Goal: Transaction & Acquisition: Purchase product/service

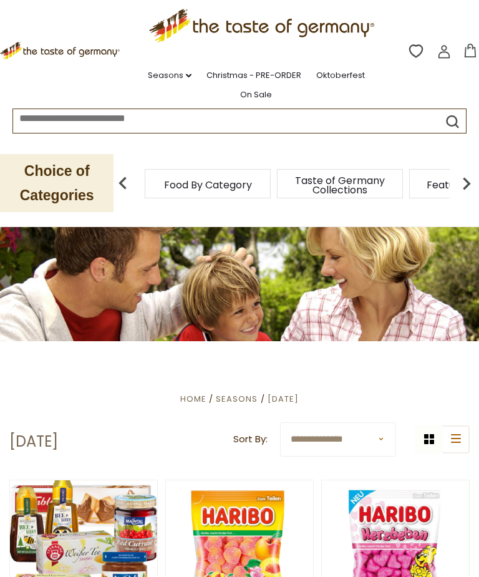
click at [469, 180] on img at bounding box center [466, 183] width 25 height 25
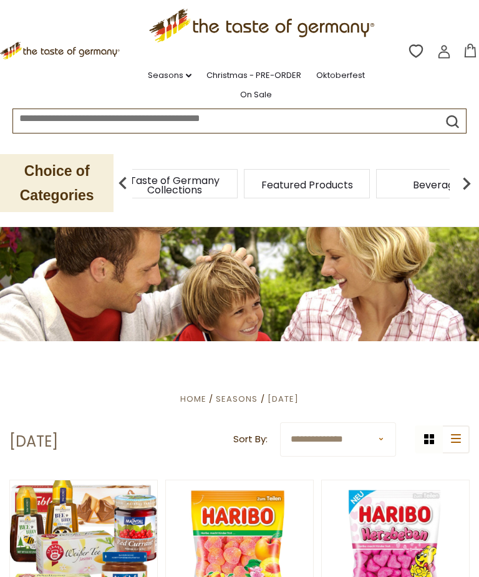
click at [465, 183] on img at bounding box center [466, 183] width 25 height 25
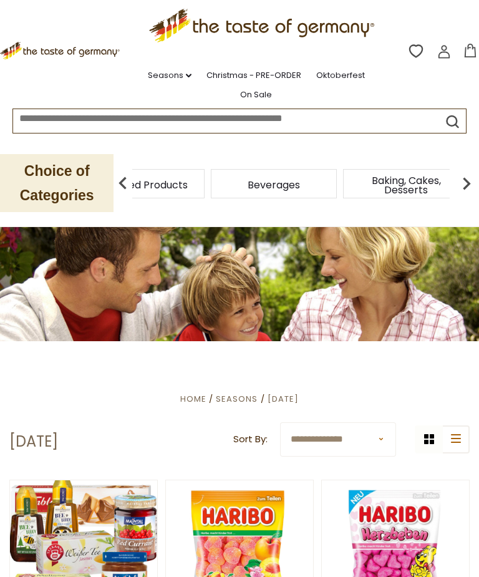
click at [470, 185] on img at bounding box center [466, 183] width 25 height 25
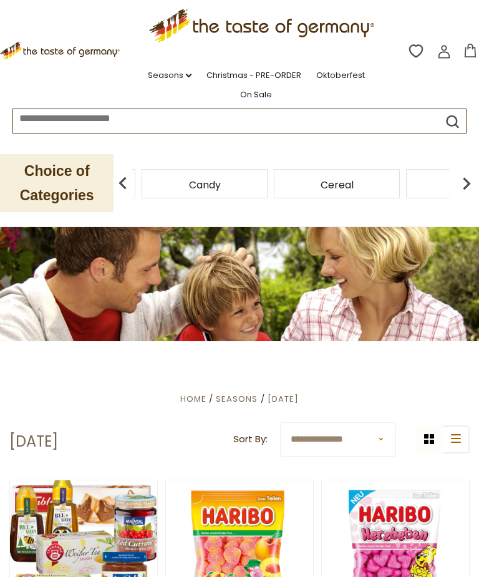
click at [268, 181] on div "Candy" at bounding box center [205, 183] width 126 height 29
click at [129, 178] on img at bounding box center [122, 183] width 25 height 25
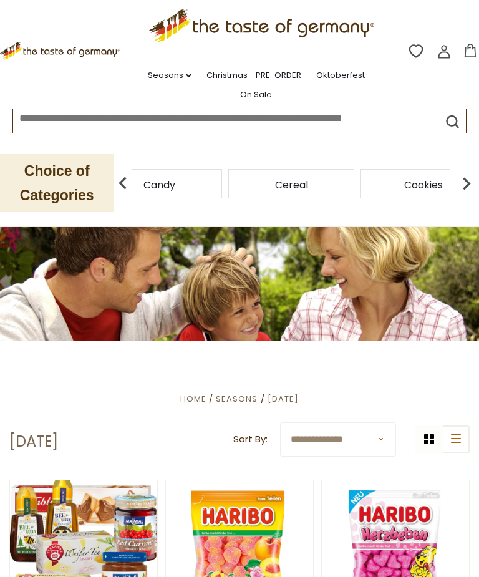
click at [222, 183] on div "Candy" at bounding box center [159, 183] width 126 height 29
click at [131, 180] on img at bounding box center [122, 183] width 25 height 25
click at [258, 181] on div "Candy" at bounding box center [324, 183] width 132 height 29
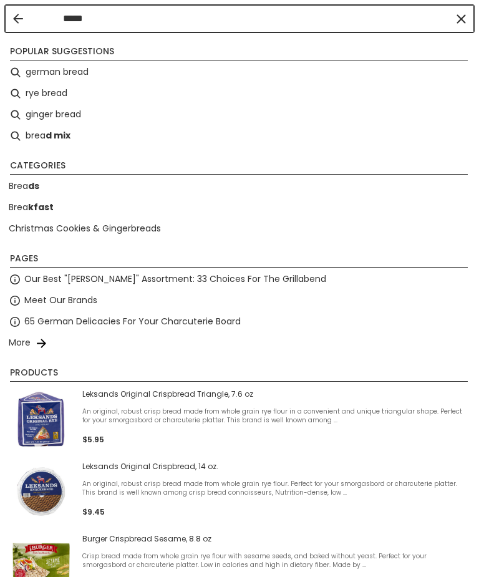
type input "******"
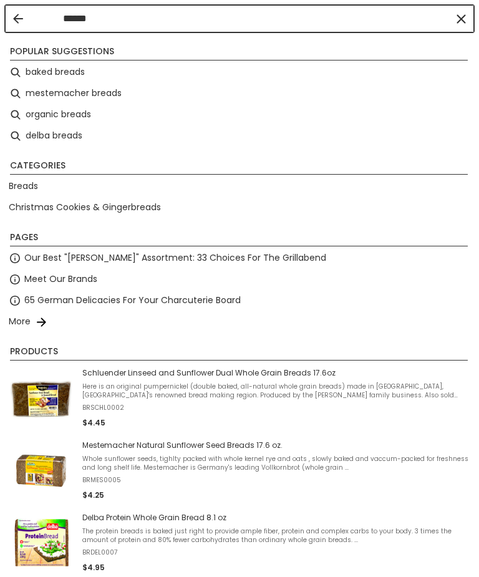
type input "******"
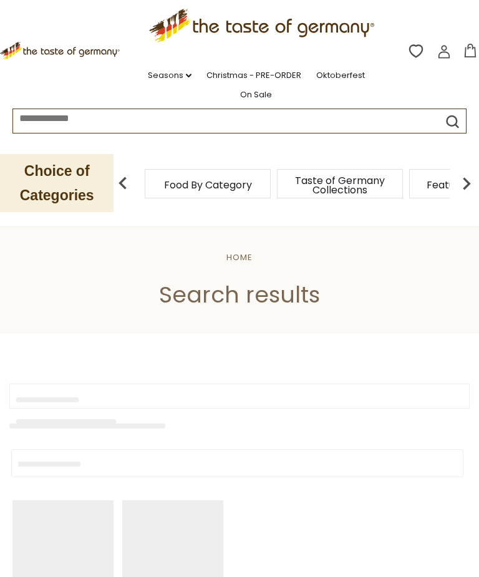
type input "******"
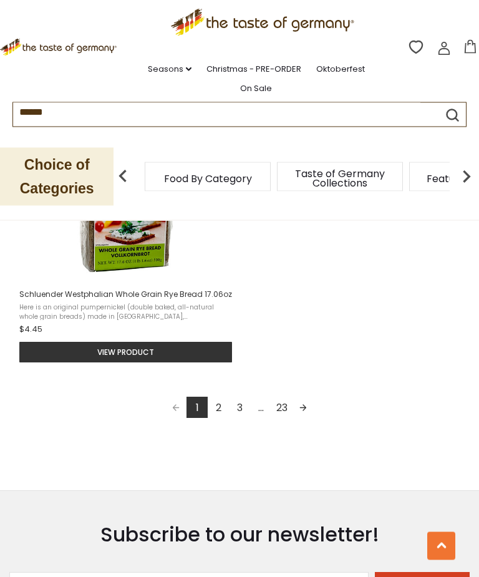
scroll to position [1727, 0]
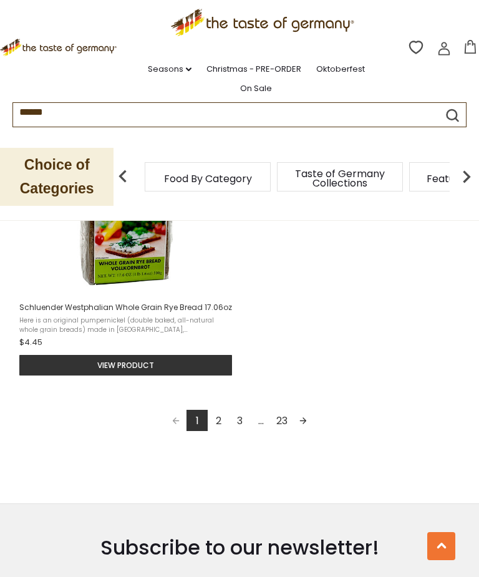
click at [311, 418] on link "Next page" at bounding box center [303, 420] width 21 height 21
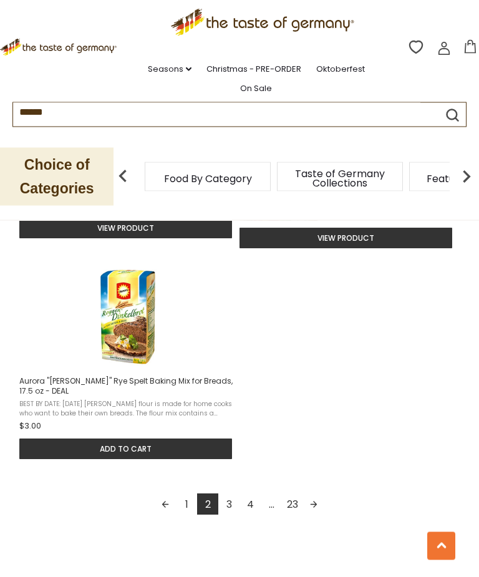
scroll to position [1644, 0]
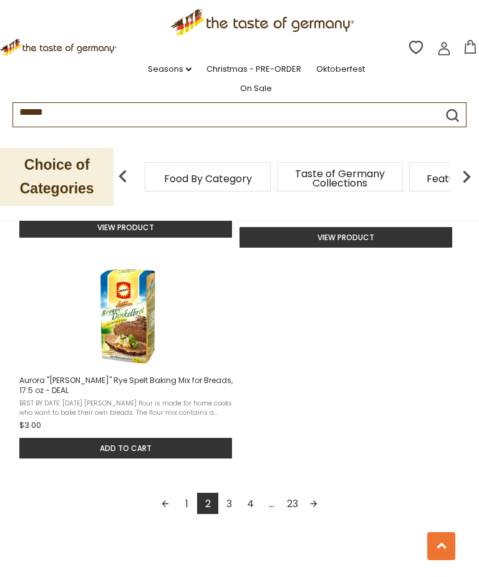
click at [319, 514] on link "Next page" at bounding box center [313, 503] width 21 height 21
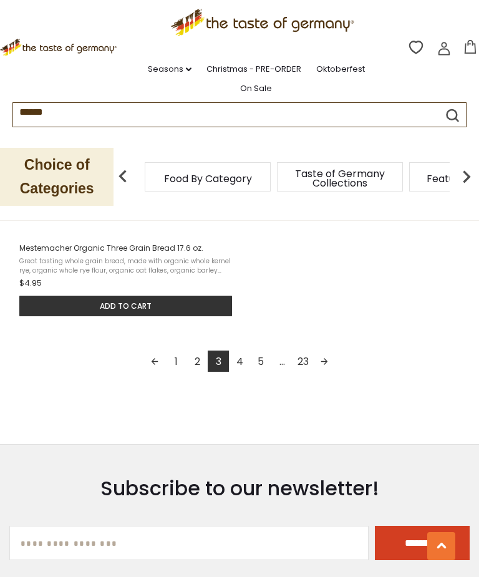
click at [333, 371] on link "Next page" at bounding box center [324, 361] width 21 height 21
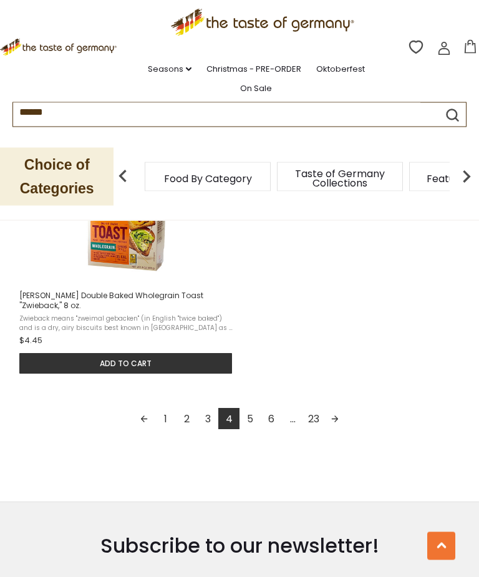
scroll to position [1749, 0]
click at [341, 422] on link "Next page" at bounding box center [334, 418] width 21 height 21
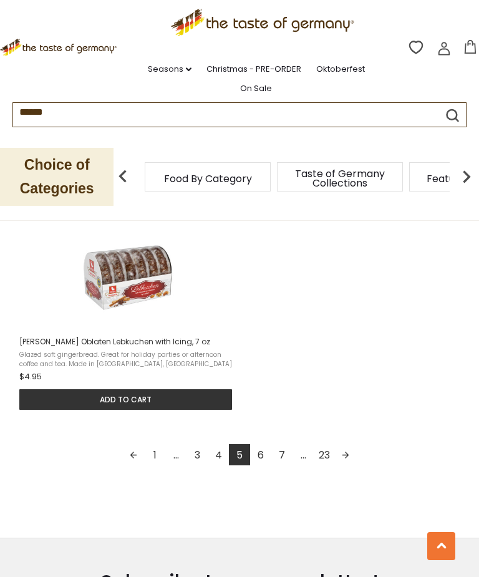
click at [345, 465] on link "Next page" at bounding box center [345, 454] width 21 height 21
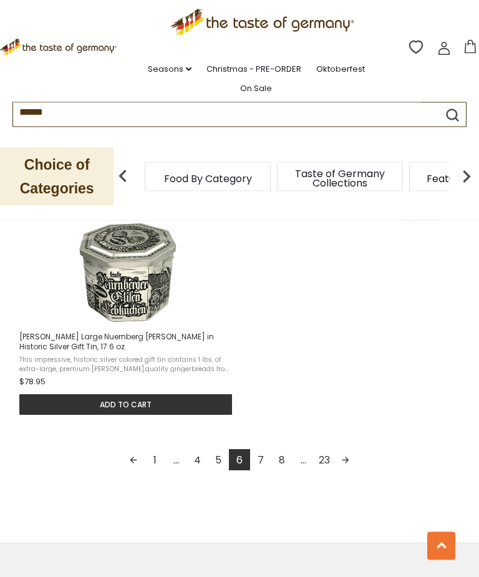
scroll to position [1730, 0]
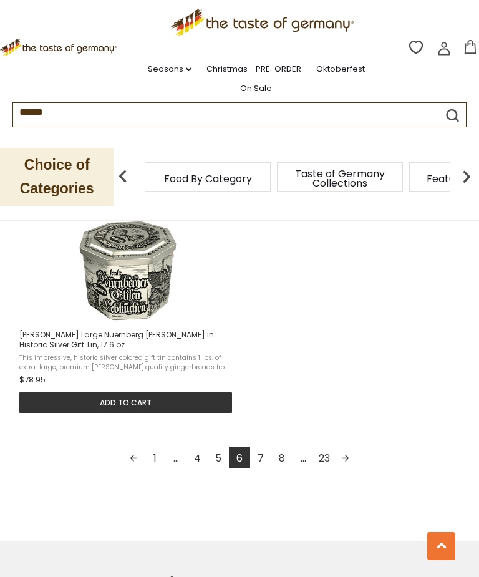
click at [344, 469] on link "Next page" at bounding box center [345, 457] width 21 height 21
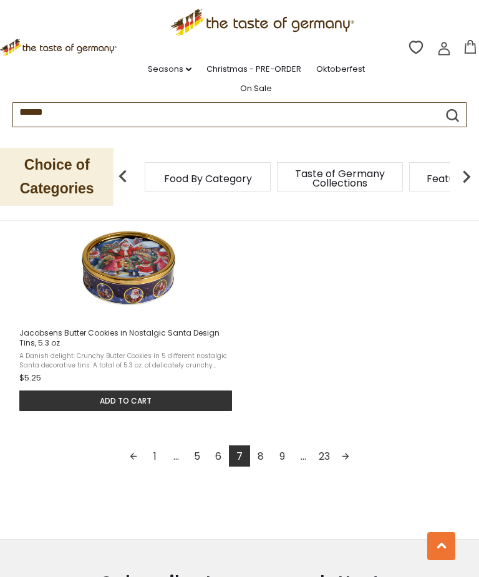
click at [348, 458] on link "Next page" at bounding box center [345, 456] width 21 height 21
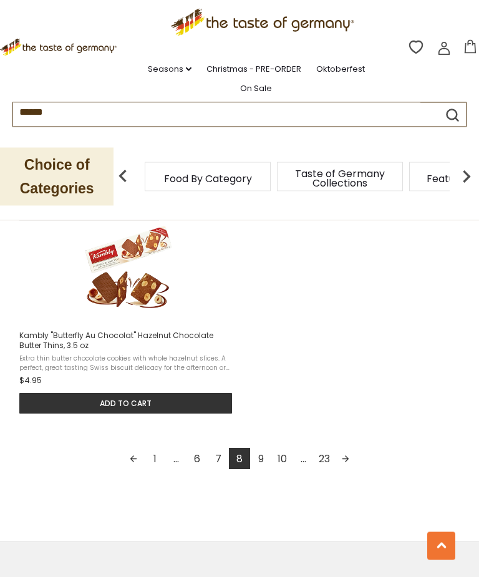
scroll to position [1745, 0]
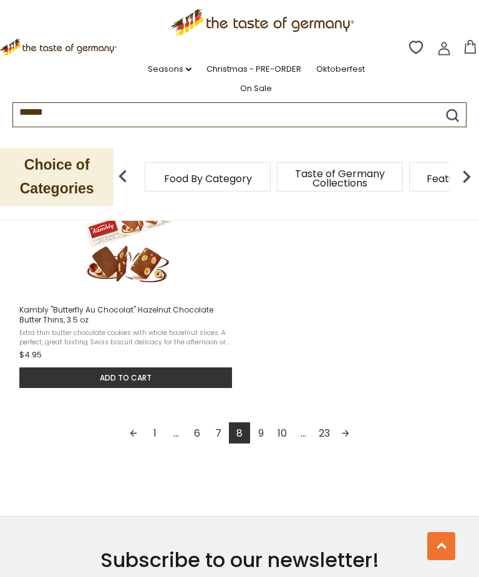
click at [349, 444] on link "Next page" at bounding box center [345, 432] width 21 height 21
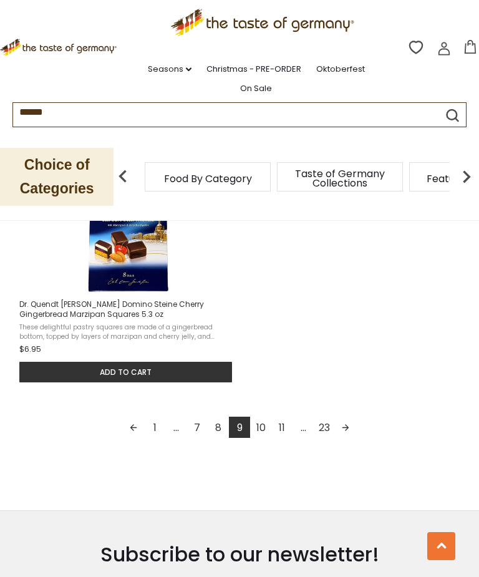
click at [349, 438] on link "Next page" at bounding box center [345, 427] width 21 height 21
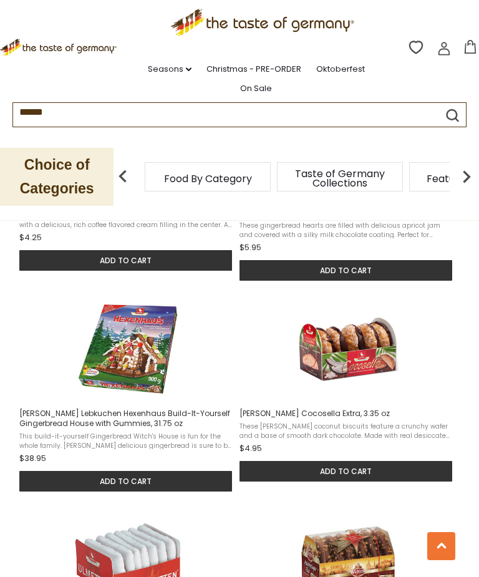
scroll to position [804, 0]
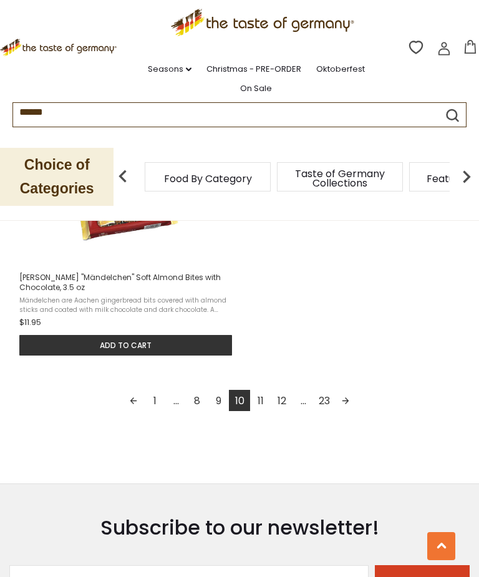
click at [347, 392] on link "Next page" at bounding box center [345, 400] width 21 height 21
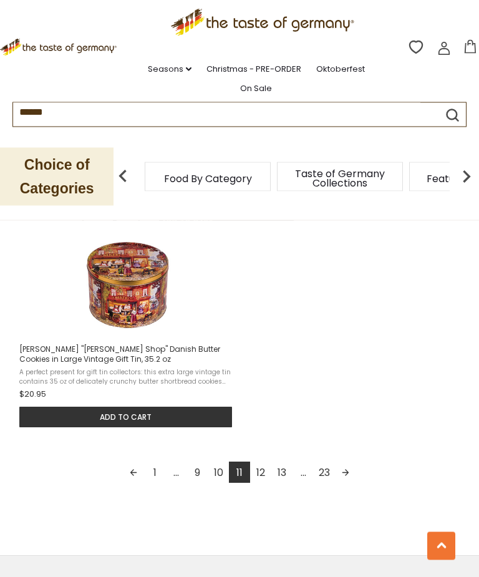
scroll to position [1715, 0]
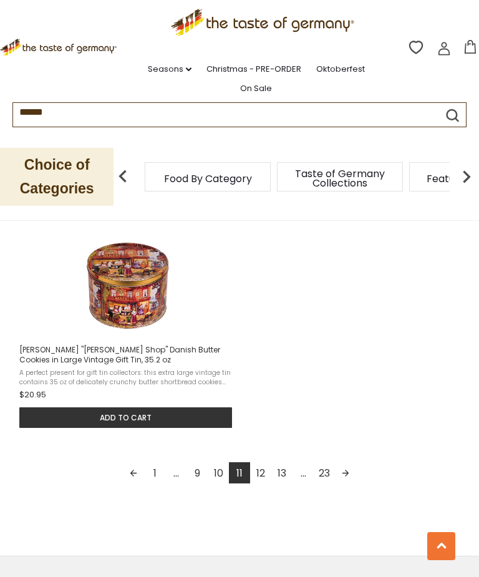
click at [352, 474] on link "Next page" at bounding box center [345, 472] width 21 height 21
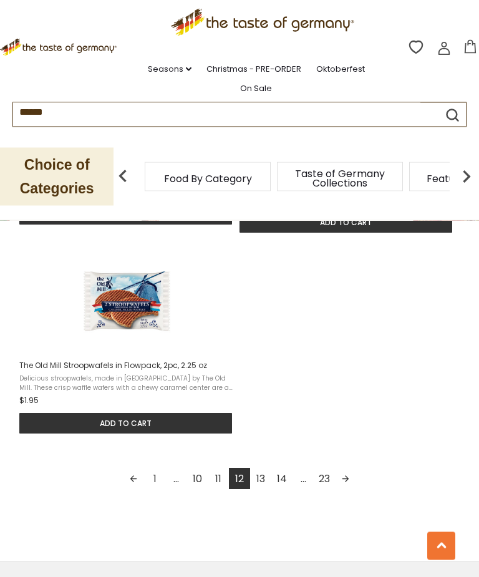
scroll to position [1679, 0]
click at [348, 476] on link "Next page" at bounding box center [345, 478] width 21 height 21
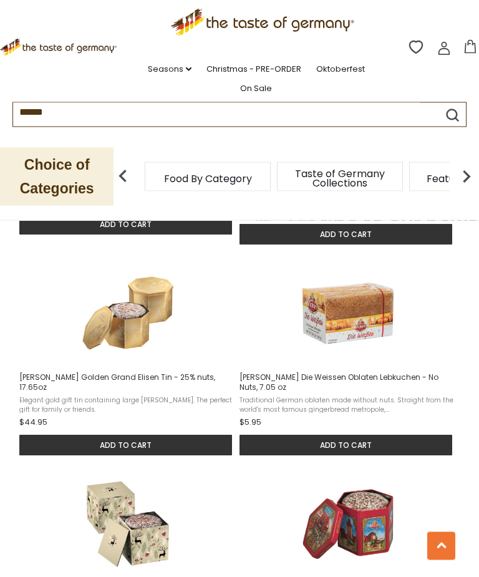
scroll to position [1255, 0]
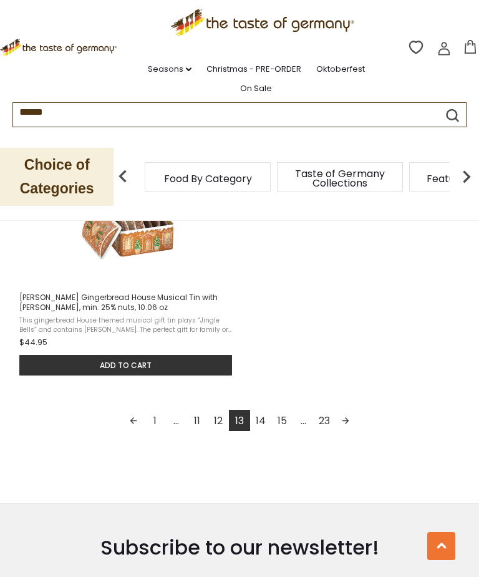
click at [345, 419] on link "Next page" at bounding box center [345, 420] width 21 height 21
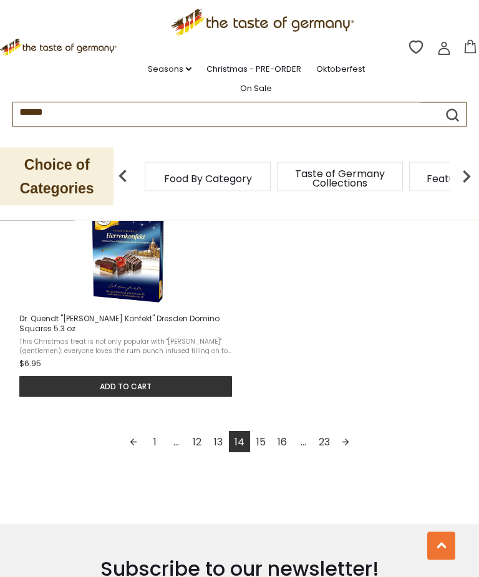
scroll to position [1733, 0]
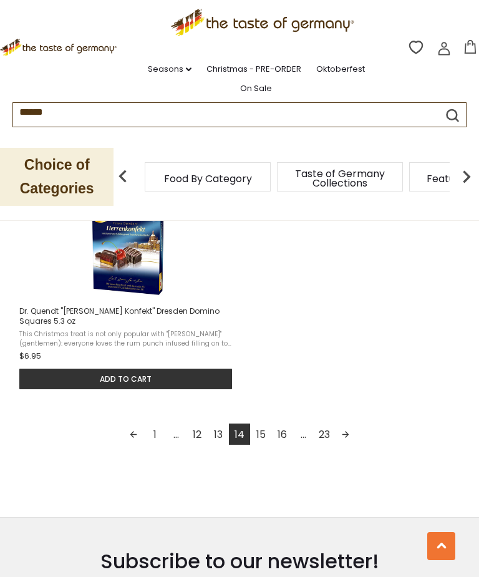
click at [351, 441] on link "Next page" at bounding box center [345, 434] width 21 height 21
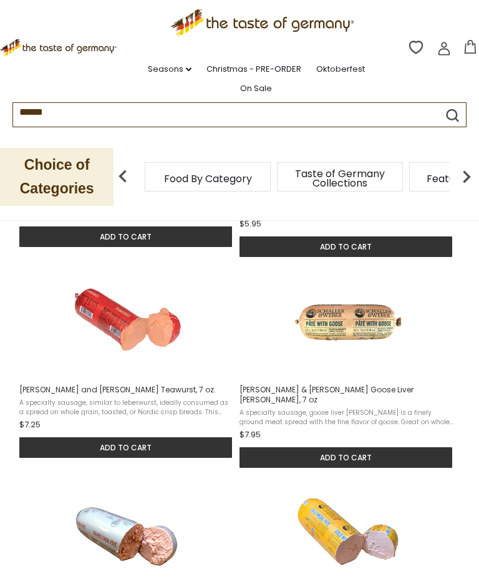
scroll to position [410, 0]
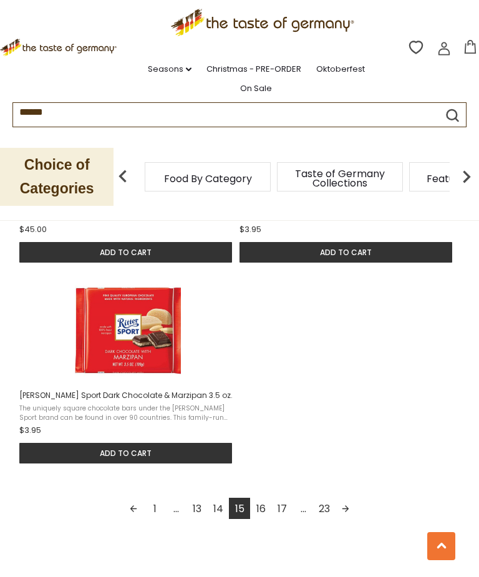
click at [354, 498] on link "Next page" at bounding box center [345, 508] width 21 height 21
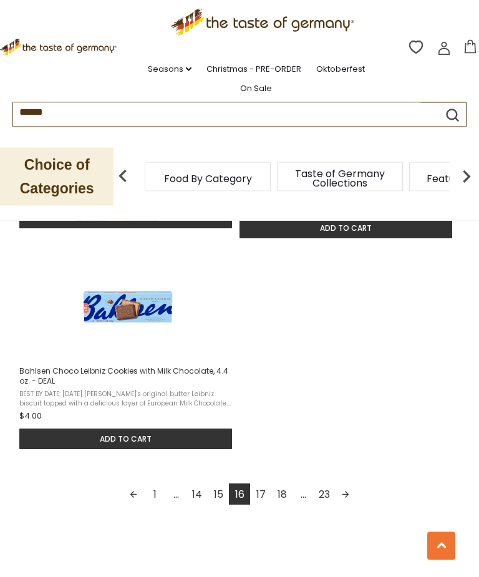
scroll to position [1696, 0]
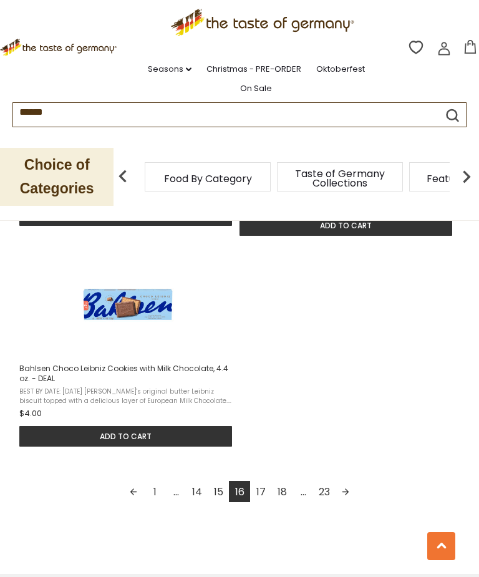
click at [346, 499] on link "Next page" at bounding box center [345, 491] width 21 height 21
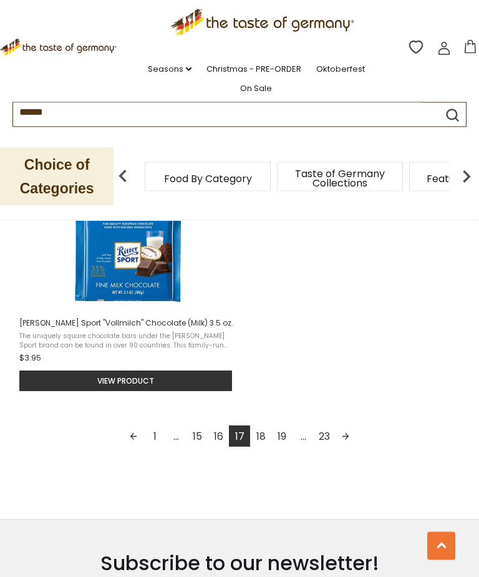
scroll to position [1733, 0]
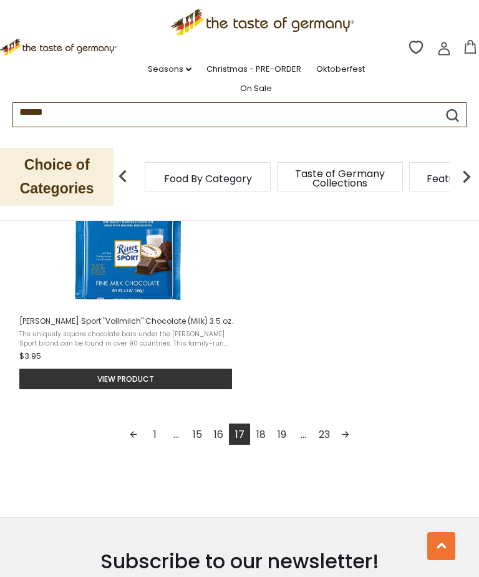
click at [351, 437] on link "Next page" at bounding box center [345, 434] width 21 height 21
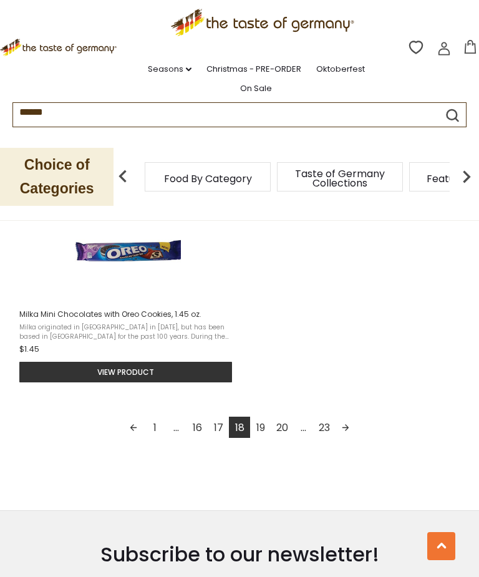
scroll to position [1743, 0]
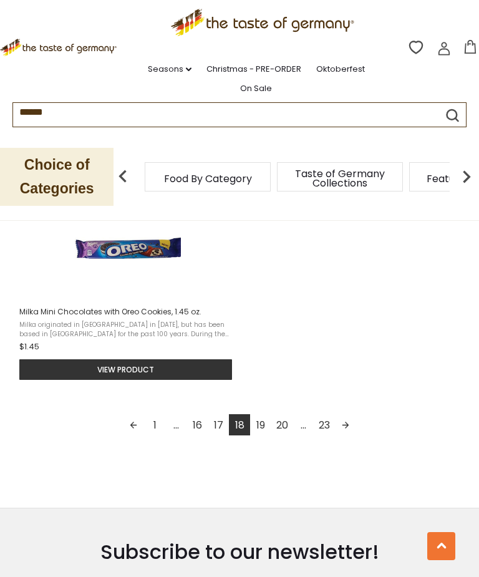
click at [347, 436] on link "Next page" at bounding box center [345, 424] width 21 height 21
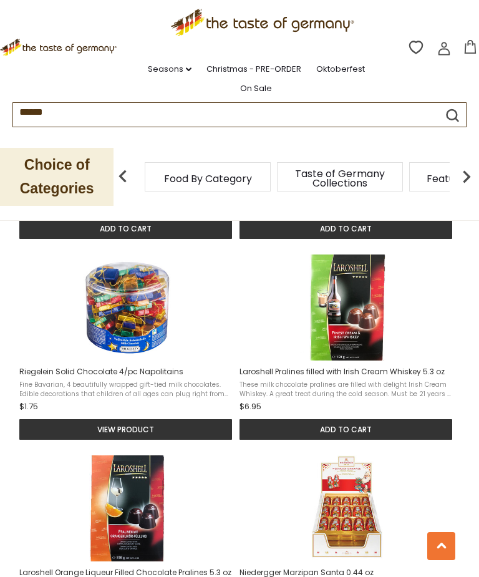
scroll to position [1050, 0]
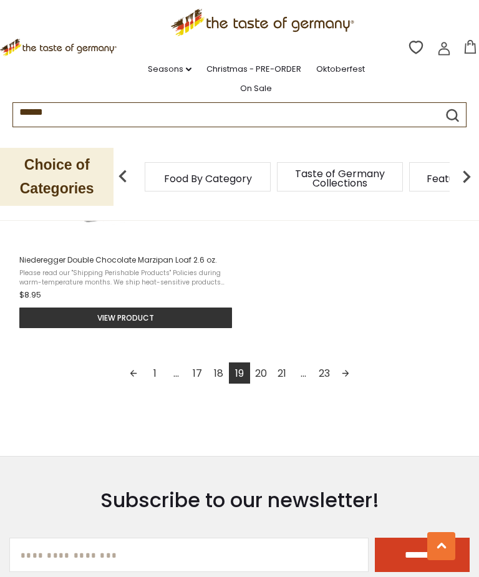
click at [348, 384] on link "Next page" at bounding box center [345, 373] width 21 height 21
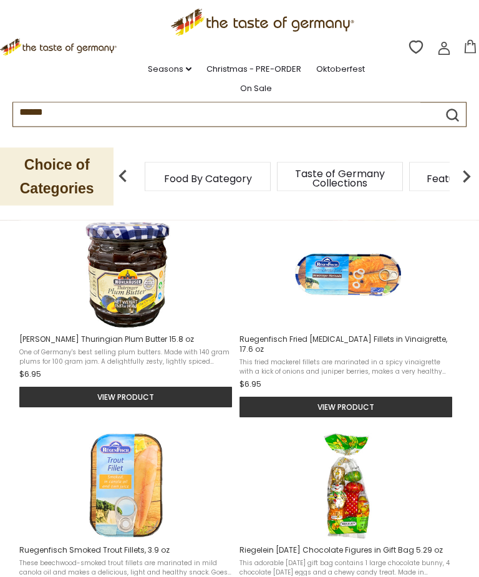
scroll to position [460, 0]
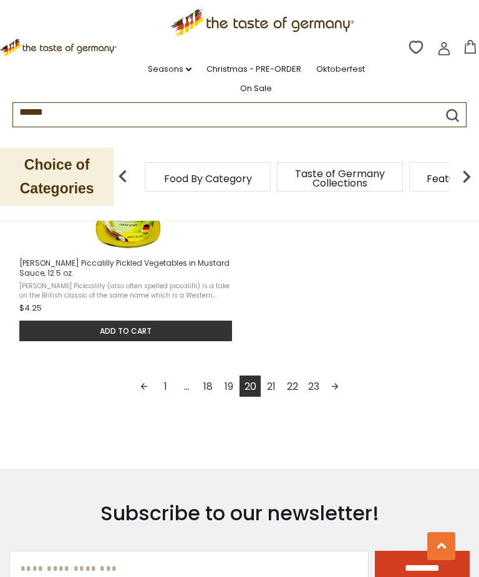
click at [340, 376] on link "Next page" at bounding box center [334, 386] width 21 height 21
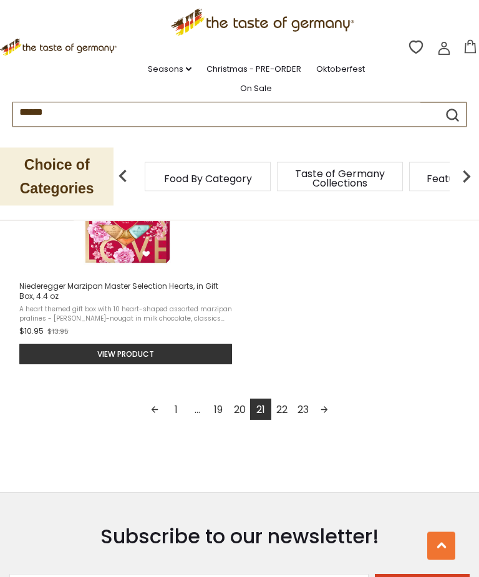
scroll to position [1753, 0]
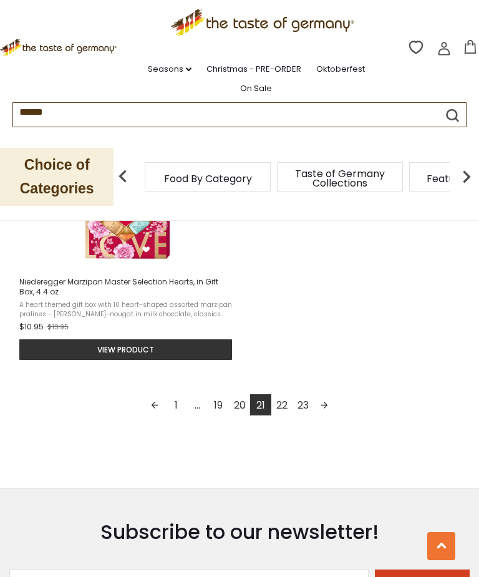
click at [326, 405] on link "Next page" at bounding box center [324, 404] width 21 height 21
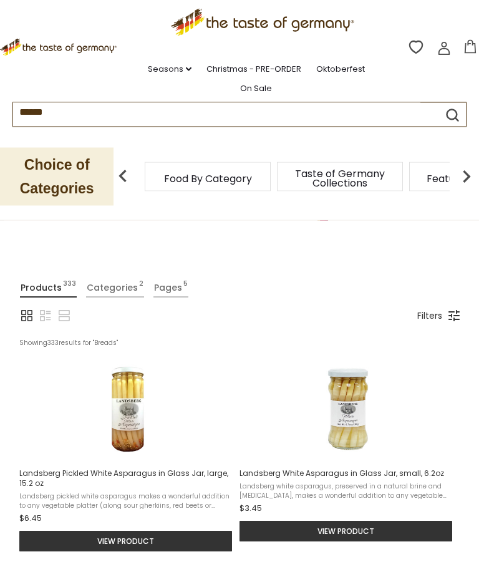
scroll to position [109, 0]
click at [172, 72] on link "Seasons dropdown_arrow" at bounding box center [170, 69] width 44 height 14
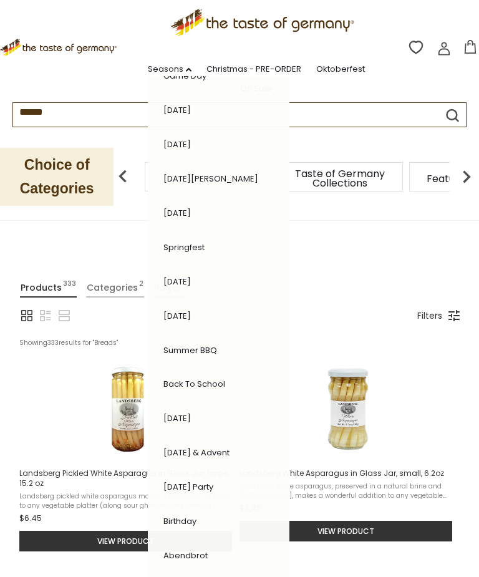
scroll to position [93, 0]
click at [243, 550] on li "Abendbrot" at bounding box center [210, 555] width 107 height 25
click at [197, 550] on link "Abendbrot" at bounding box center [185, 556] width 44 height 12
